Goal: Go to known website: Access a specific website the user already knows

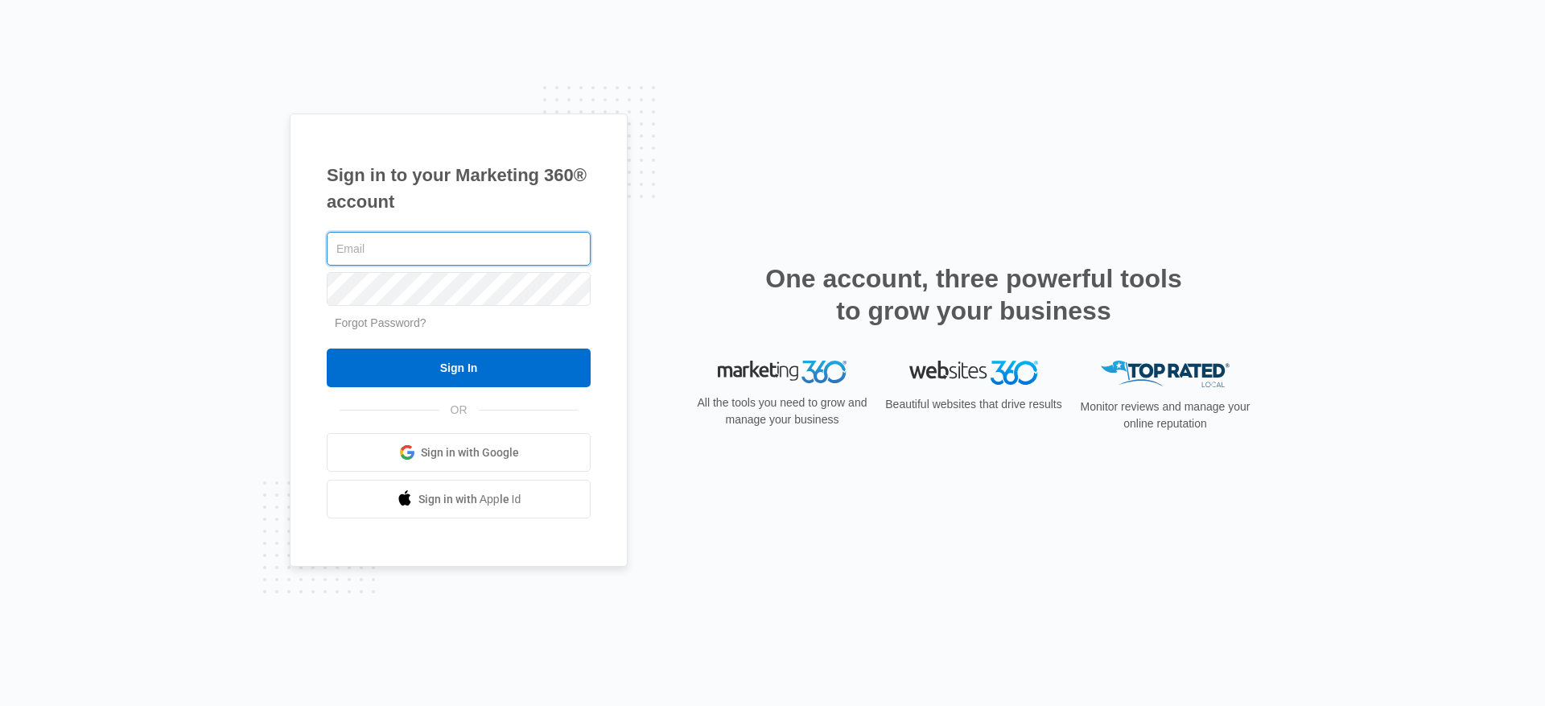
click at [459, 254] on input "text" at bounding box center [459, 249] width 264 height 34
type input "danny.fockler@madwire.com"
